Goal: Find specific page/section: Find specific page/section

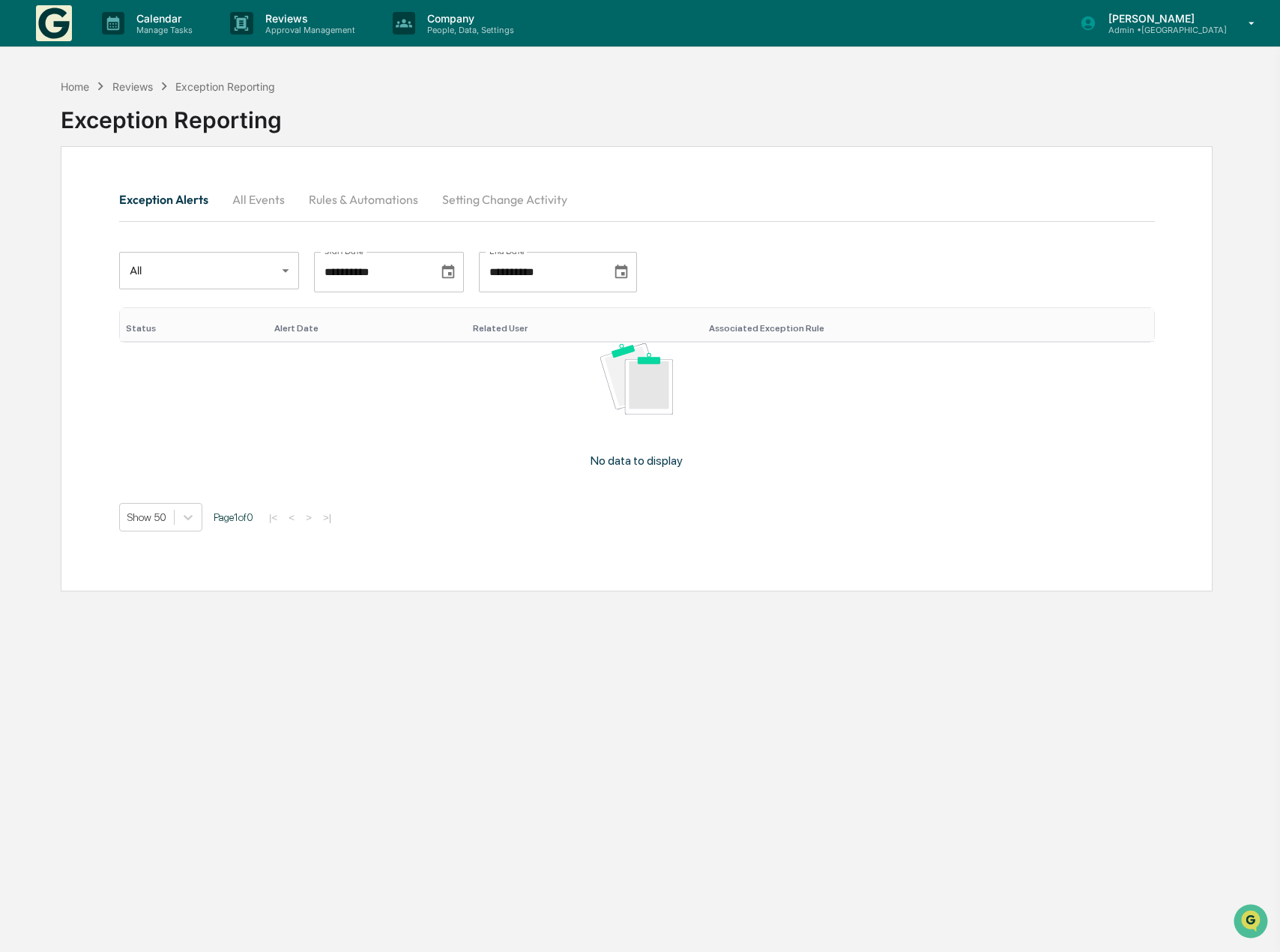
click at [28, 26] on div "Calendar Manage Tasks Reviews Approval Management Company People, Data, Setting…" at bounding box center [640, 24] width 1280 height 48
click at [35, 22] on div "Calendar Manage Tasks Reviews Approval Management Company People, Data, Setting…" at bounding box center [640, 24] width 1280 height 48
click at [40, 22] on img at bounding box center [54, 23] width 36 height 36
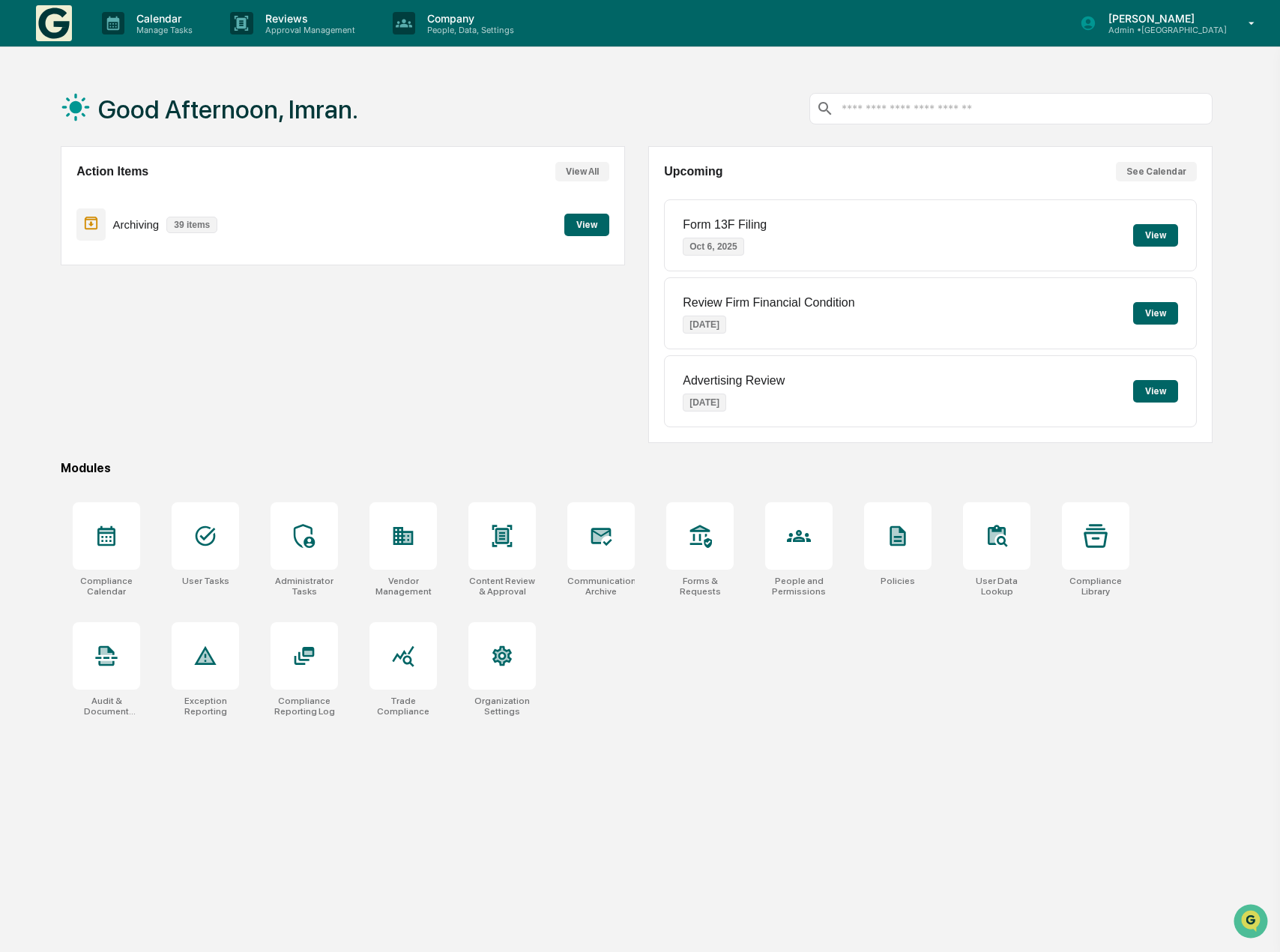
click at [570, 172] on button "View All" at bounding box center [582, 171] width 54 height 19
click at [584, 174] on button "View All" at bounding box center [582, 171] width 54 height 19
click at [589, 531] on icon at bounding box center [600, 535] width 24 height 24
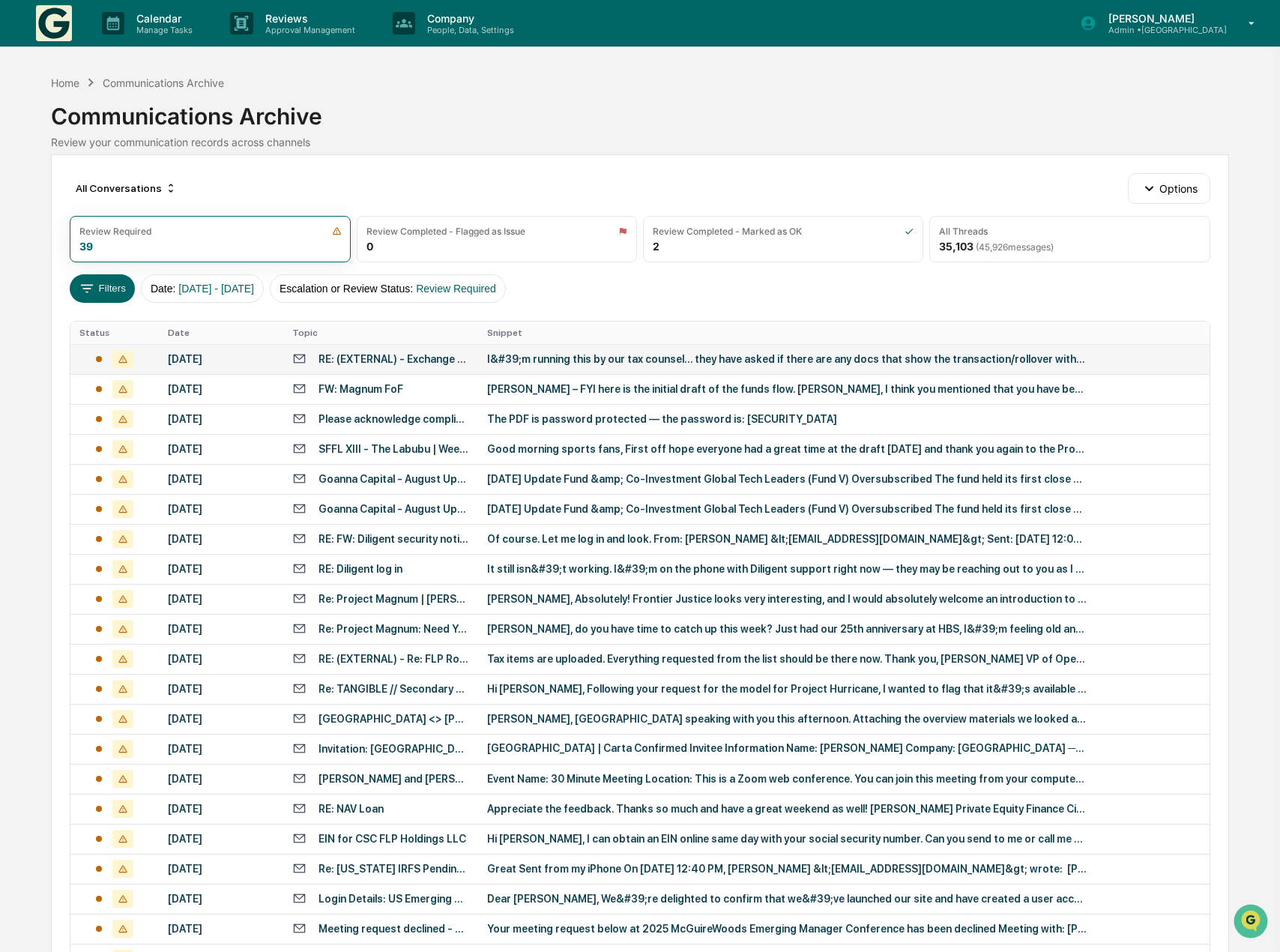
click at [603, 371] on td "I&#39;m running this by our tax counsel… they have asked if there are any docs …" at bounding box center [844, 359] width 731 height 30
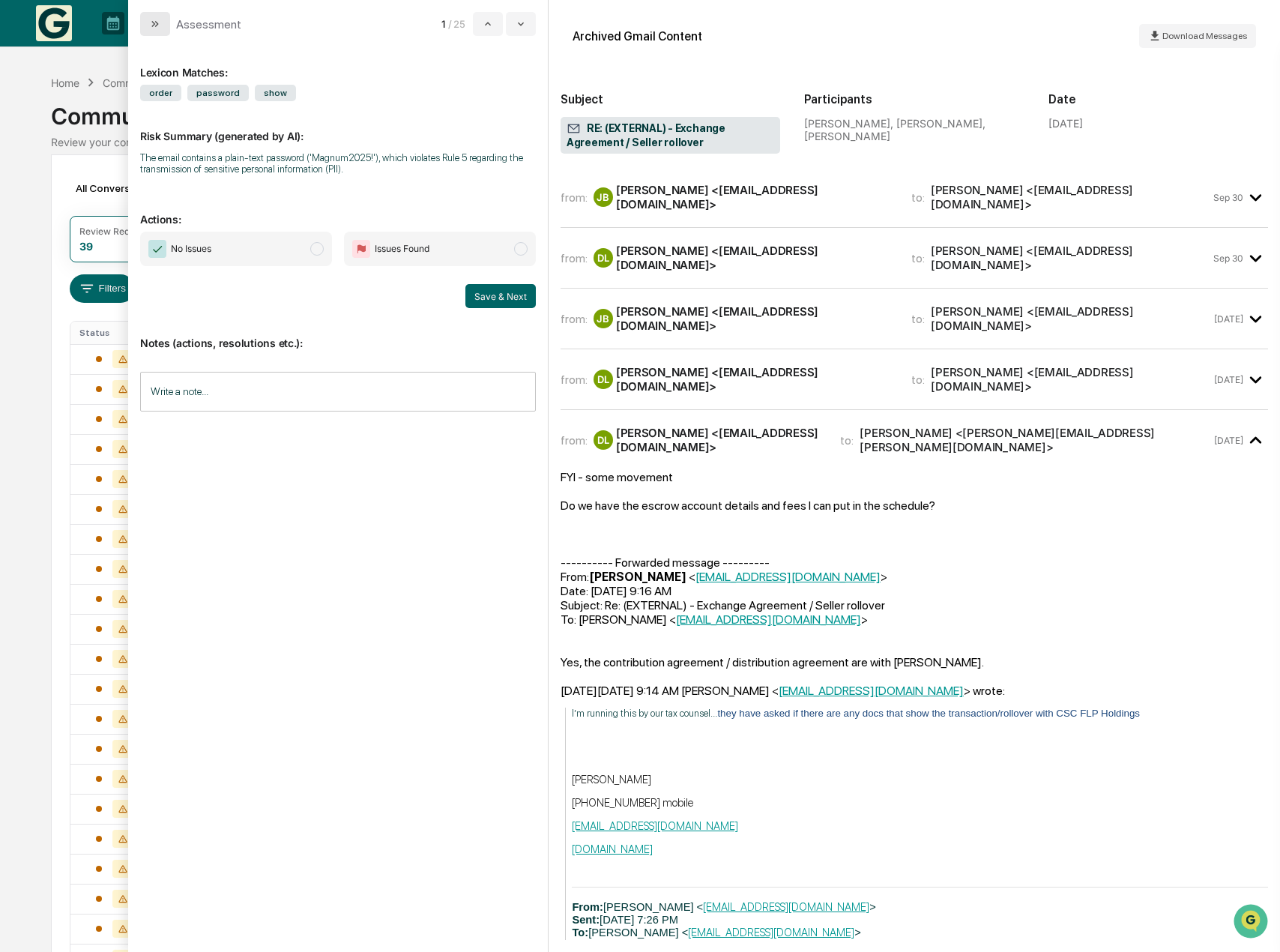
click at [157, 26] on icon "modal" at bounding box center [155, 24] width 12 height 12
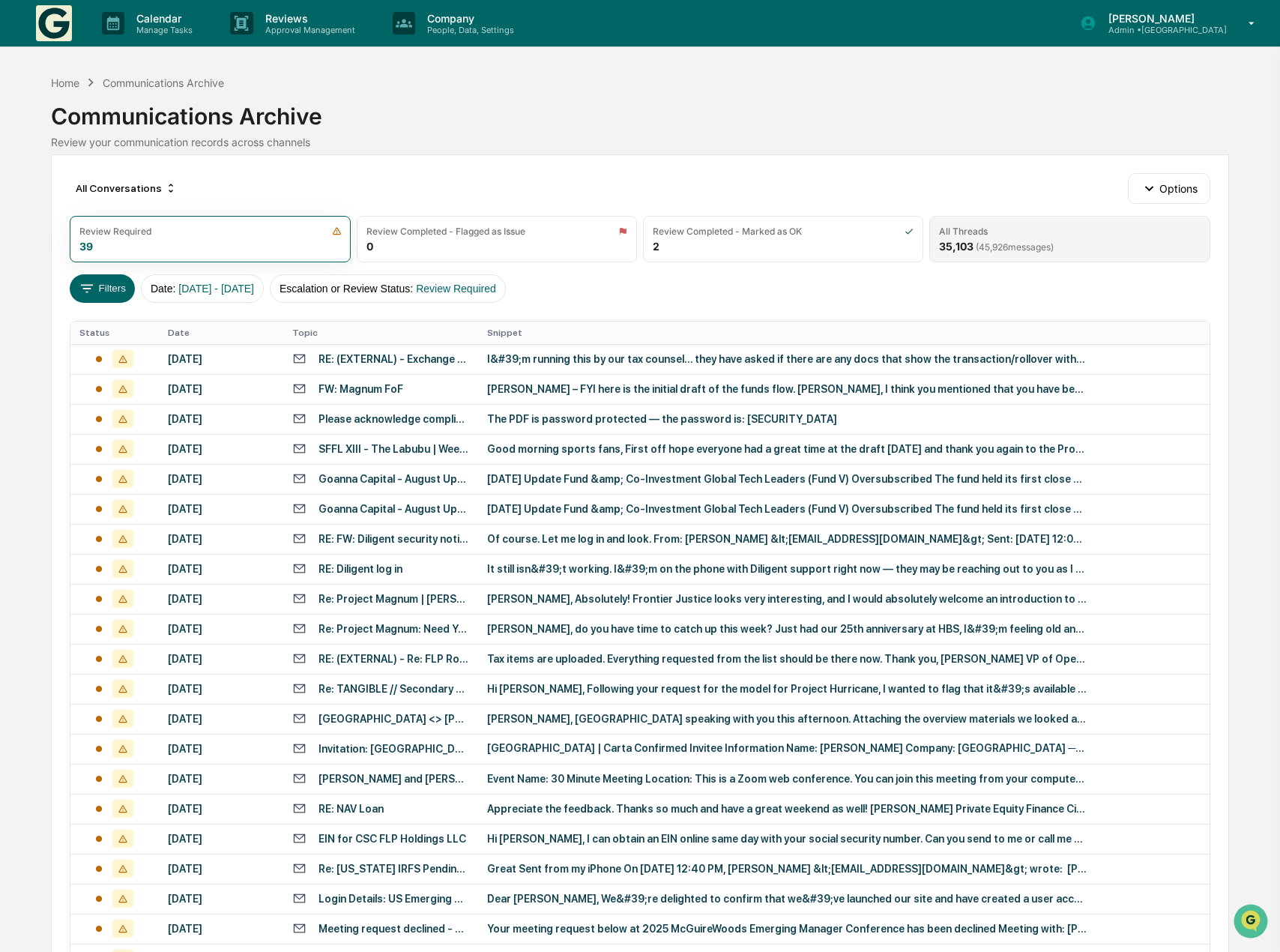
click at [1035, 241] on span "( 45,926 messages)" at bounding box center [1015, 246] width 78 height 12
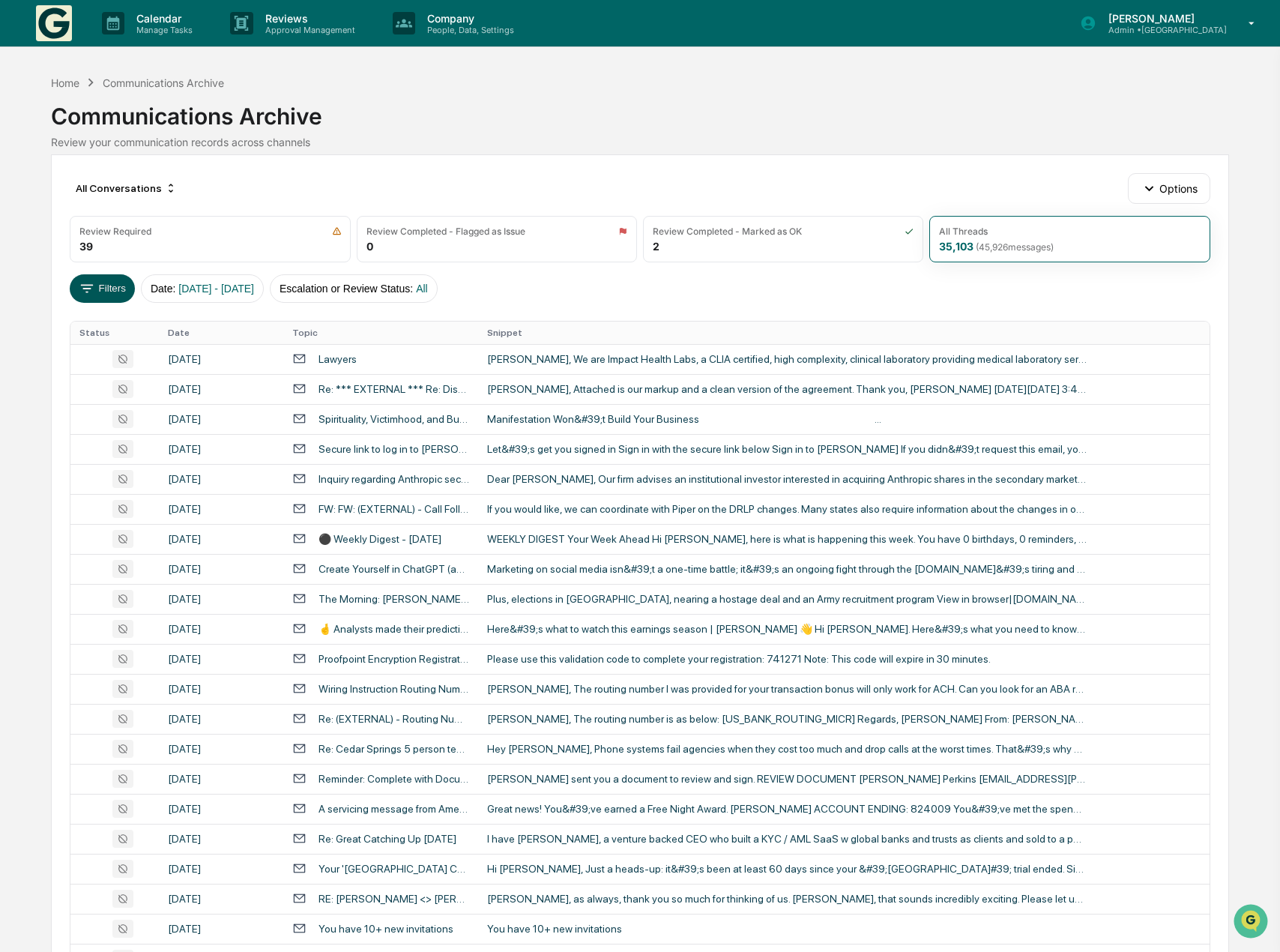
click at [123, 292] on button "Filters" at bounding box center [102, 288] width 65 height 28
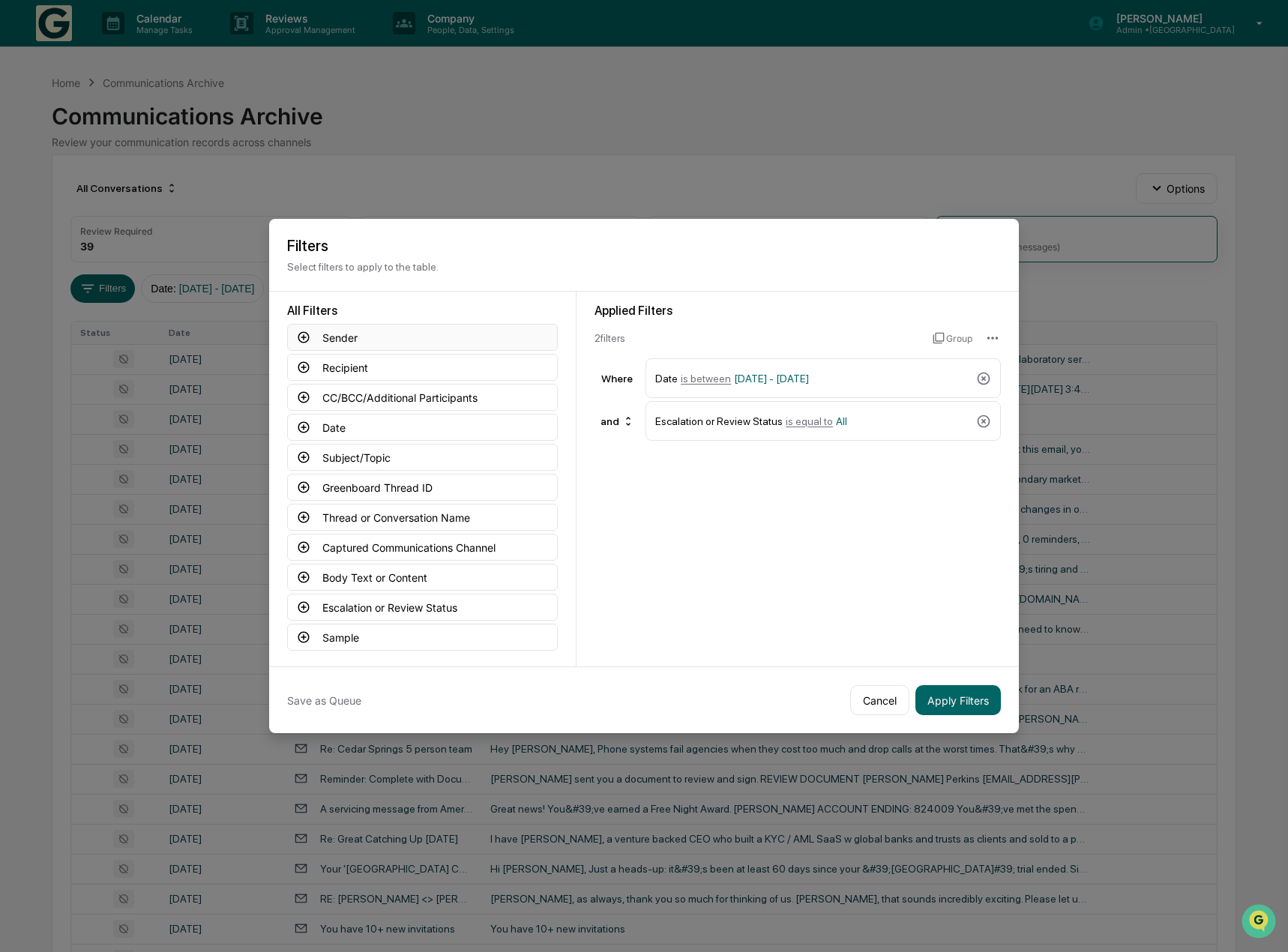
click at [341, 338] on button "Sender" at bounding box center [422, 337] width 270 height 27
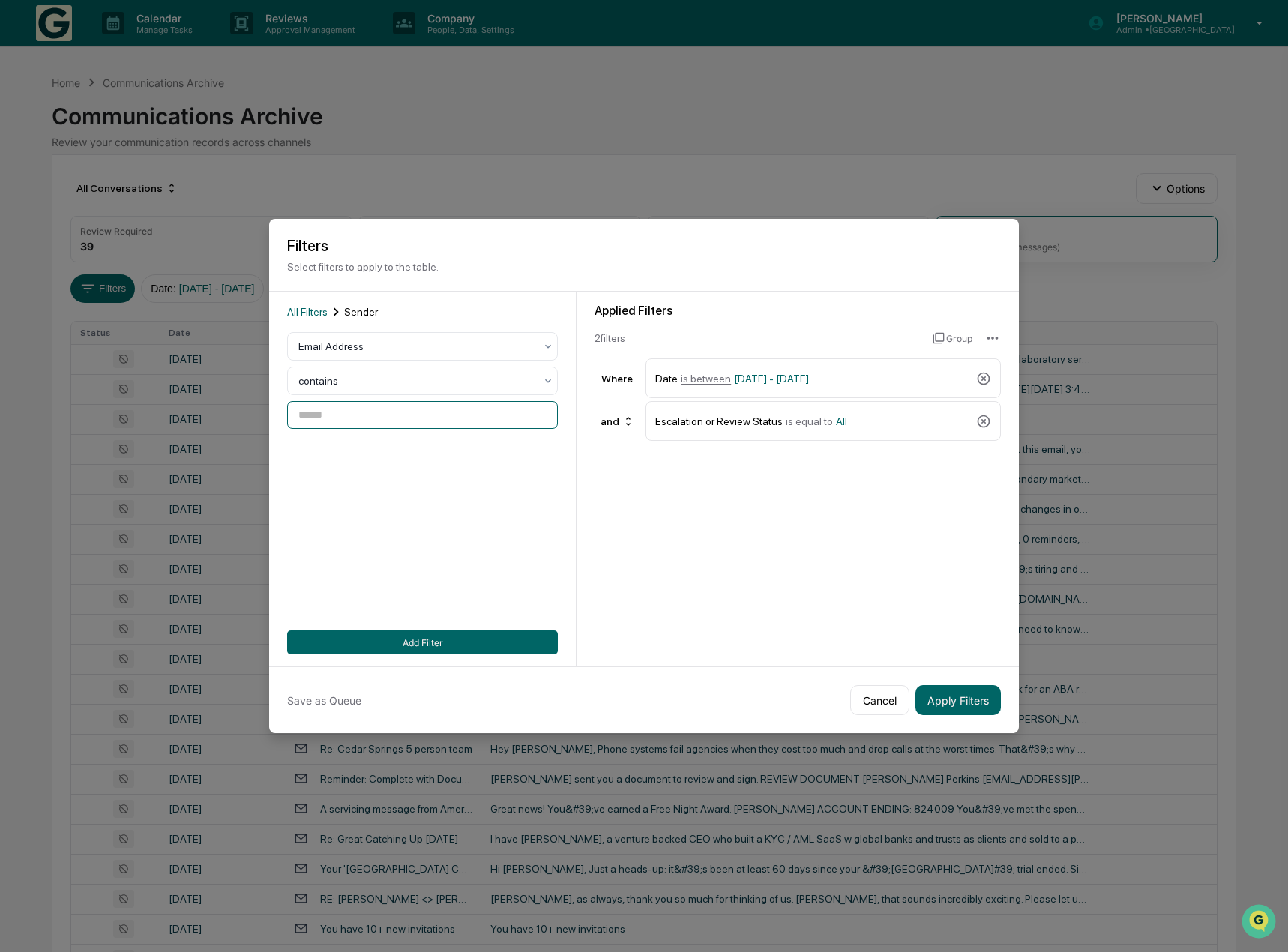
click at [347, 420] on input at bounding box center [422, 415] width 270 height 28
click at [353, 415] on input at bounding box center [422, 415] width 270 height 28
type input "********"
click at [423, 643] on button "Add Filter" at bounding box center [422, 642] width 270 height 24
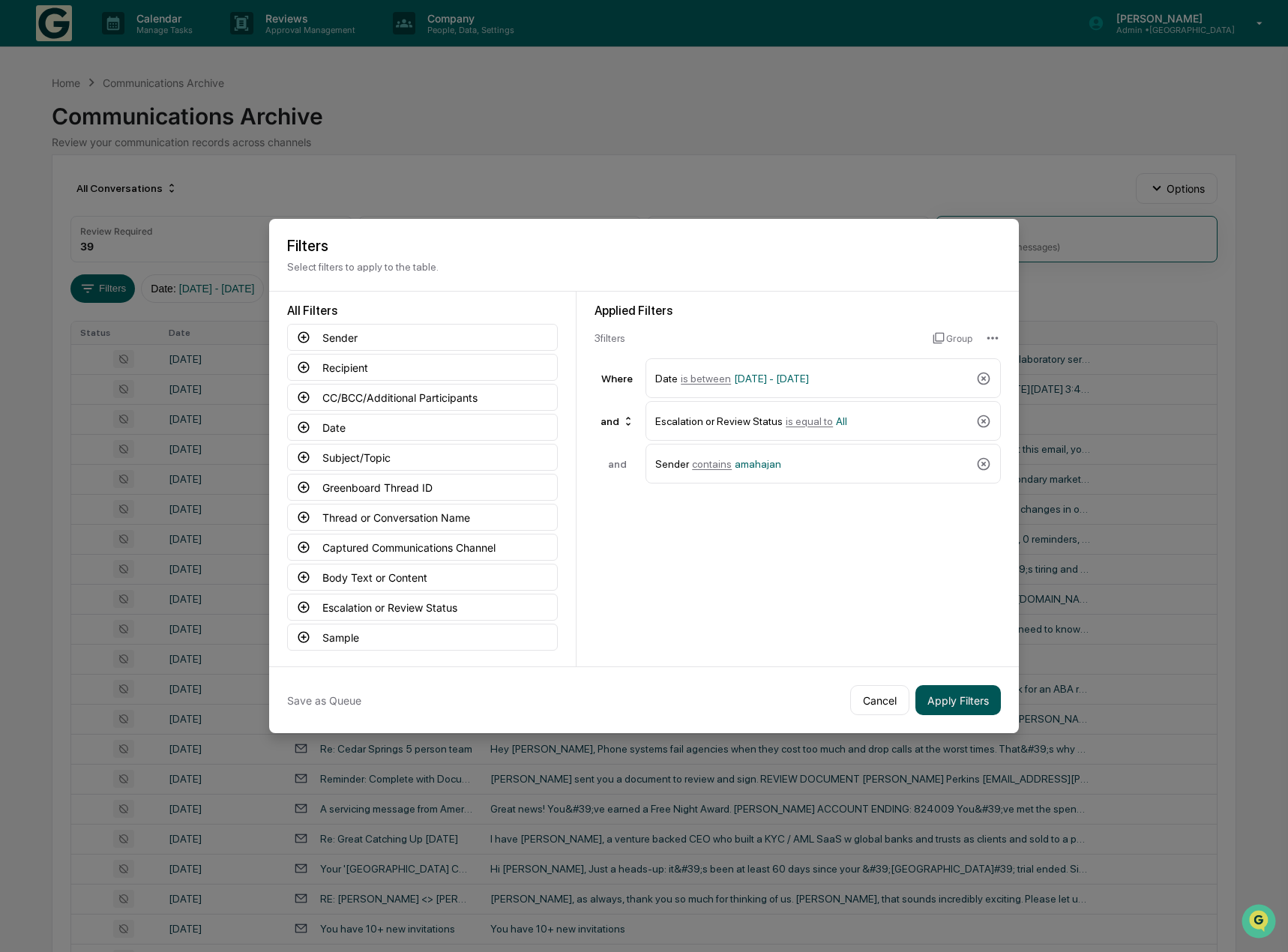
click at [950, 695] on button "Apply Filters" at bounding box center [958, 699] width 85 height 30
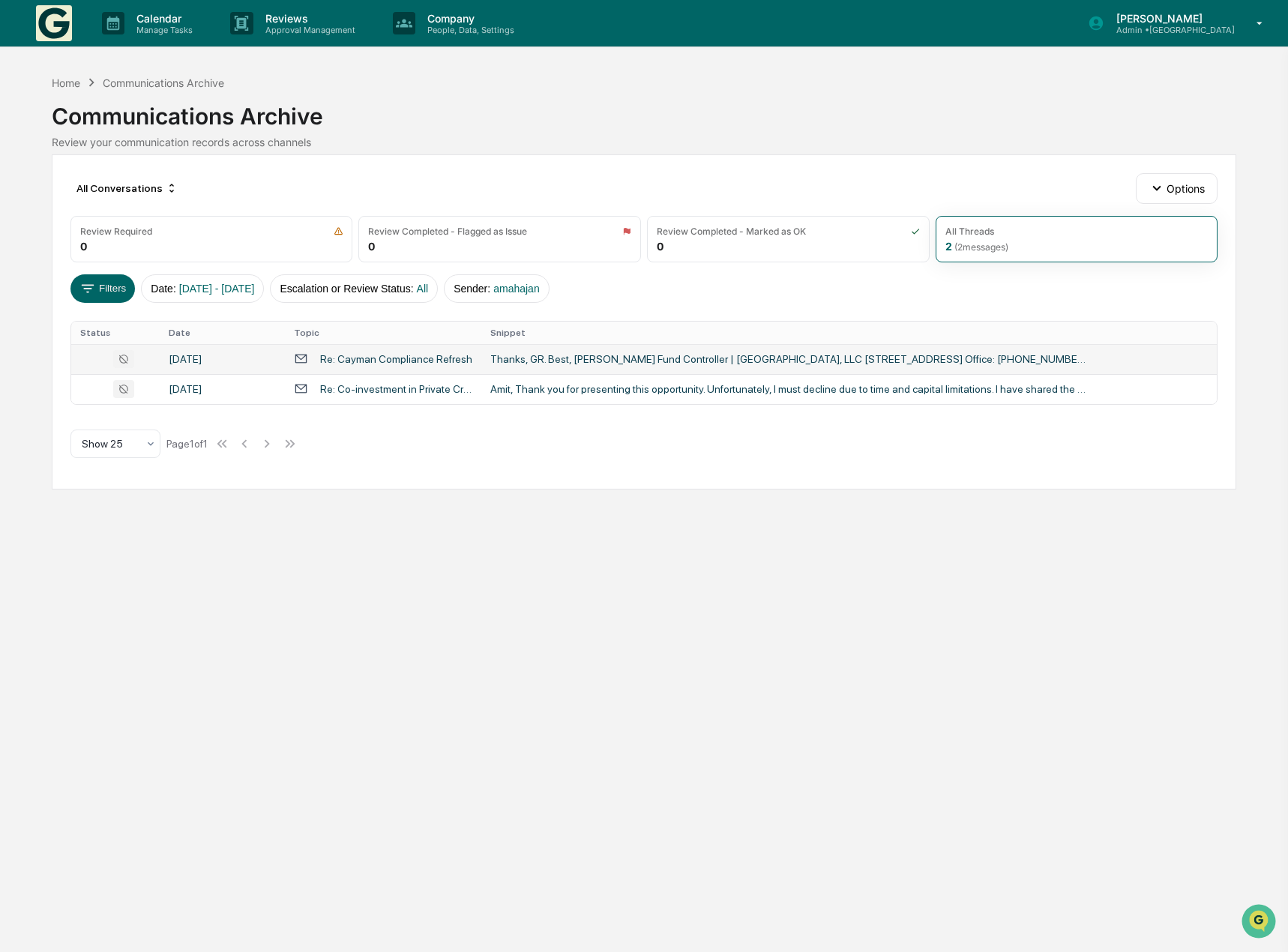
click at [707, 355] on div "Thanks, GR. Best, [PERSON_NAME] Fund Controller | [GEOGRAPHIC_DATA], LLC [STREE…" at bounding box center [790, 359] width 600 height 12
